Goal: Check status: Check status

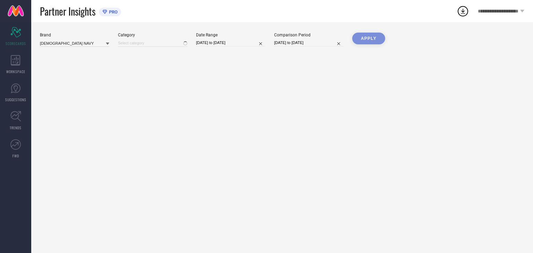
type input "All"
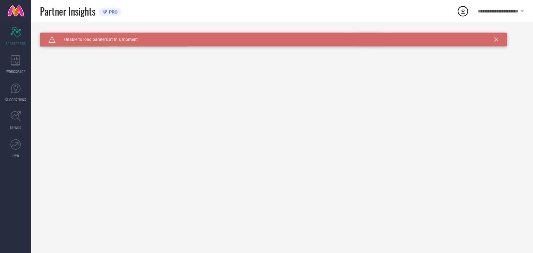
type input "All"
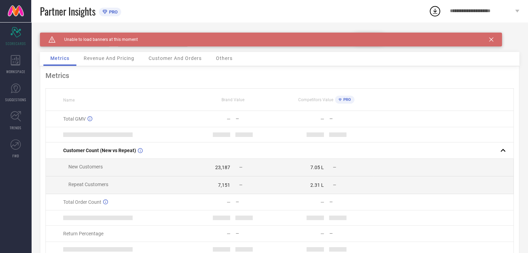
click at [492, 41] on icon at bounding box center [491, 39] width 4 height 4
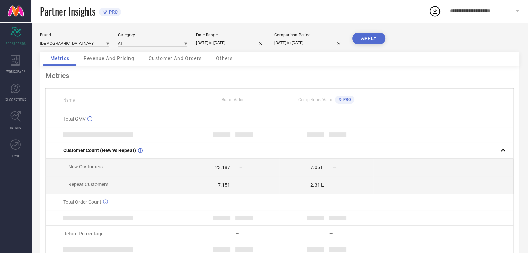
click at [212, 42] on input "01-04-2025 to 24-09-2025" at bounding box center [230, 42] width 69 height 7
select select "3"
select select "2025"
select select "4"
select select "2025"
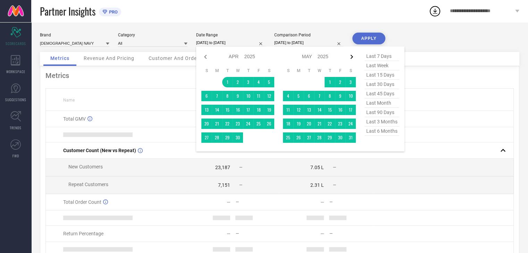
click at [351, 56] on icon at bounding box center [352, 57] width 2 height 4
select select "4"
select select "2025"
select select "5"
select select "2025"
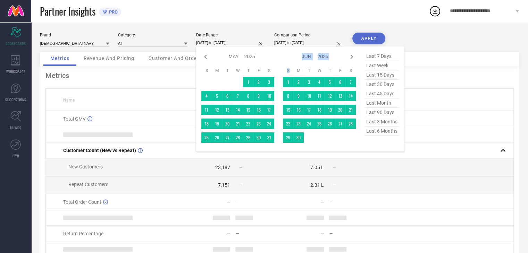
click at [351, 56] on icon at bounding box center [352, 57] width 2 height 4
select select "5"
select select "2025"
select select "6"
select select "2025"
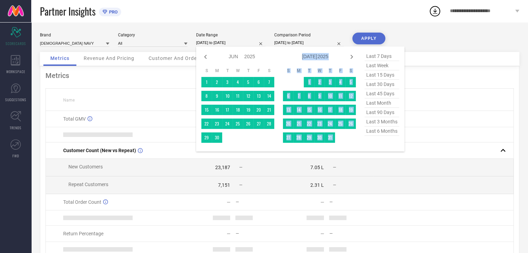
click at [351, 56] on icon at bounding box center [352, 57] width 2 height 4
select select "6"
select select "2025"
select select "7"
select select "2025"
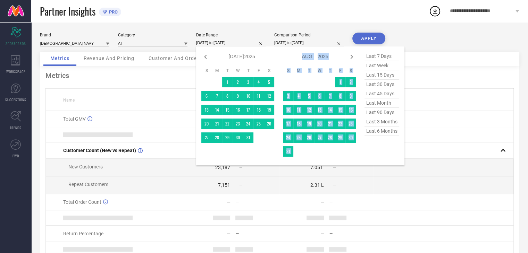
click at [351, 56] on icon at bounding box center [352, 57] width 2 height 4
select select "7"
select select "2025"
select select "8"
select select "2025"
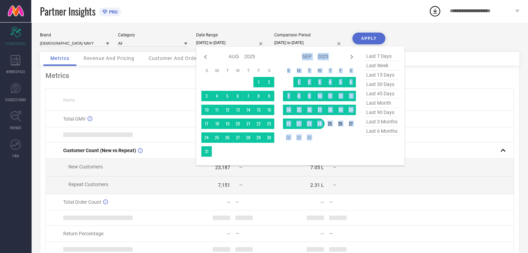
click at [351, 56] on icon at bounding box center [352, 57] width 2 height 4
select select "8"
select select "2025"
select select "9"
select select "2025"
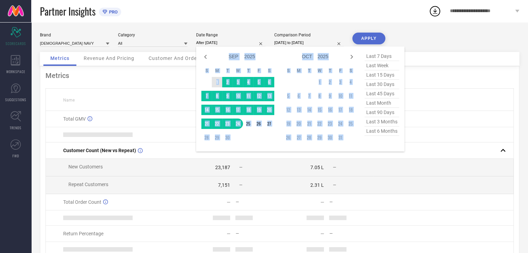
click at [218, 83] on td "1" at bounding box center [217, 82] width 10 height 10
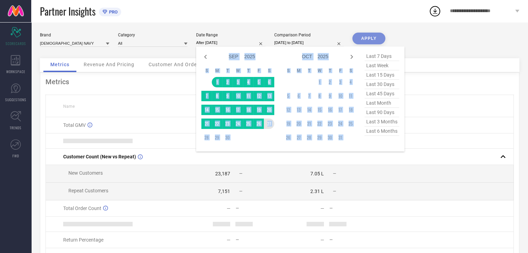
type input "01-09-2025 to 27-09-2025"
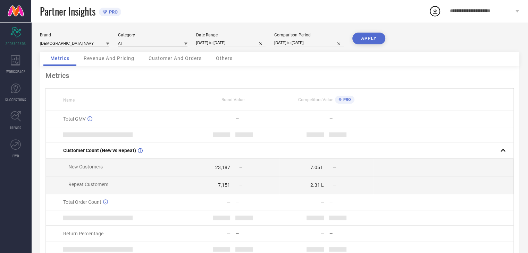
select select "3"
select select "2024"
select select "4"
select select "2024"
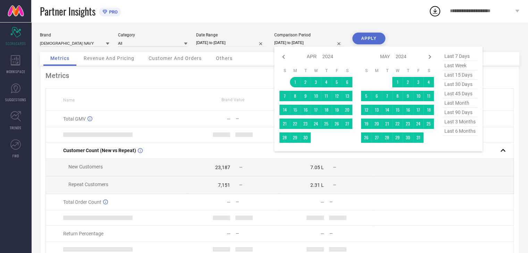
click at [307, 42] on input "01-04-2024 to 24-09-2024" at bounding box center [308, 42] width 69 height 7
click at [432, 57] on icon at bounding box center [430, 57] width 8 height 8
select select "4"
select select "2024"
select select "5"
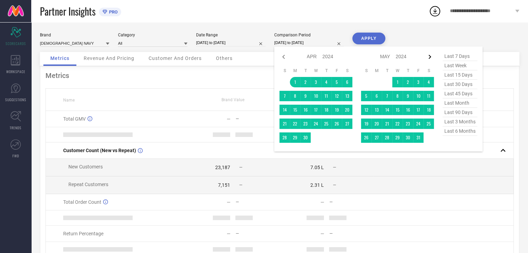
select select "2024"
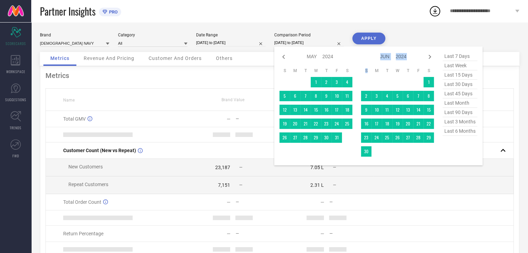
click at [432, 57] on icon at bounding box center [430, 57] width 8 height 8
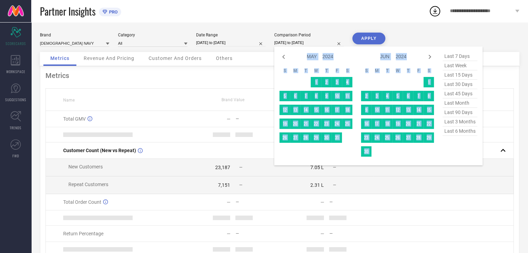
select select "6"
select select "2024"
select select "7"
select select "2024"
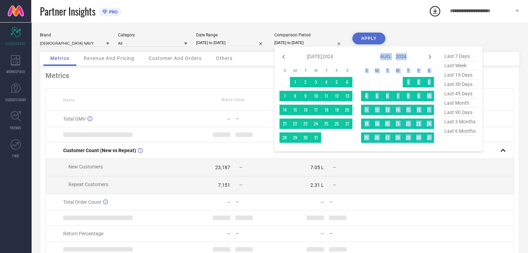
click at [432, 57] on icon at bounding box center [430, 57] width 8 height 8
select select "7"
select select "2024"
select select "8"
select select "2024"
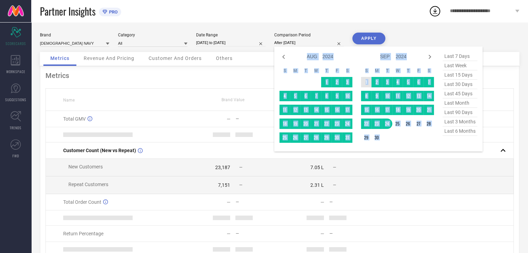
click at [367, 80] on td "1" at bounding box center [366, 82] width 10 height 10
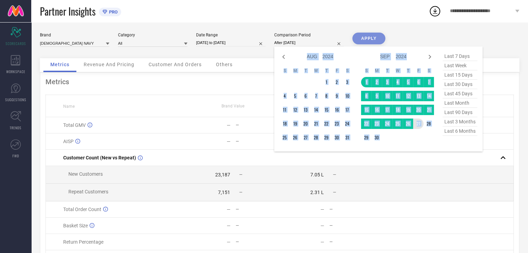
type input "01-09-2024 to 27-09-2024"
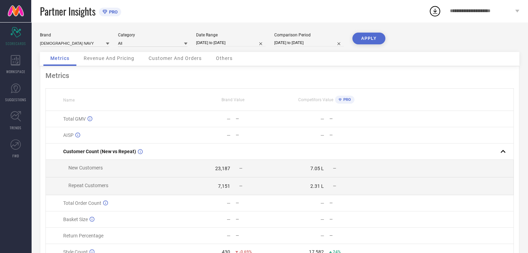
click at [371, 36] on button "APPLY" at bounding box center [368, 39] width 33 height 12
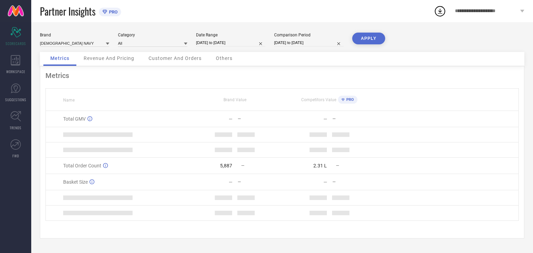
click at [145, 40] on div "All" at bounding box center [152, 43] width 69 height 7
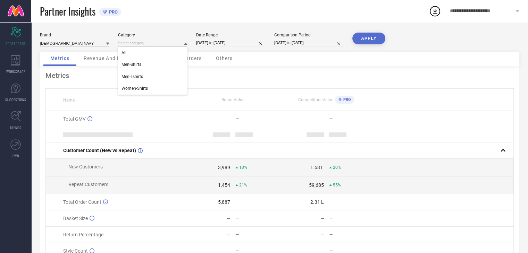
click at [174, 20] on div "Partner Insights PRO" at bounding box center [234, 11] width 389 height 22
click at [102, 59] on span "Revenue And Pricing" at bounding box center [109, 59] width 51 height 6
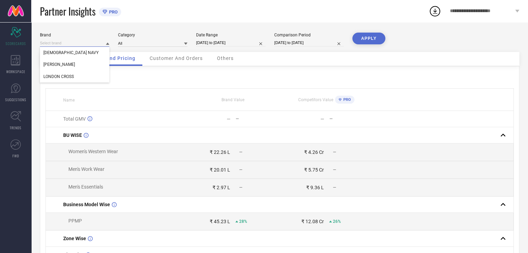
click at [76, 42] on input at bounding box center [74, 43] width 69 height 7
click at [57, 66] on span "HANCOCK" at bounding box center [59, 64] width 32 height 5
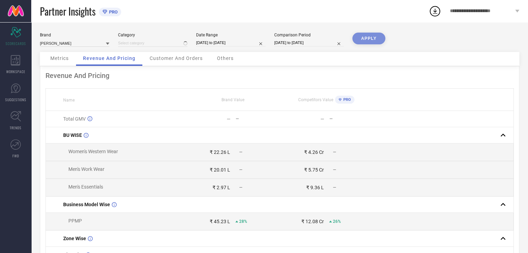
type input "All"
click at [365, 39] on button "APPLY" at bounding box center [368, 39] width 33 height 12
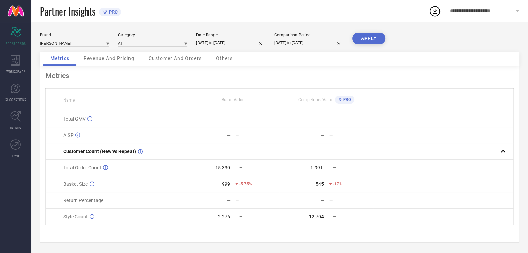
click at [518, 7] on div "**********" at bounding box center [484, 11] width 87 height 22
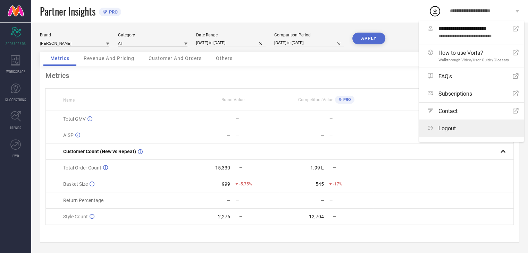
click at [445, 126] on span "Logout" at bounding box center [447, 128] width 17 height 7
click at [0, 0] on button "Logout" at bounding box center [0, 0] width 0 height 0
